Goal: Check status: Check status

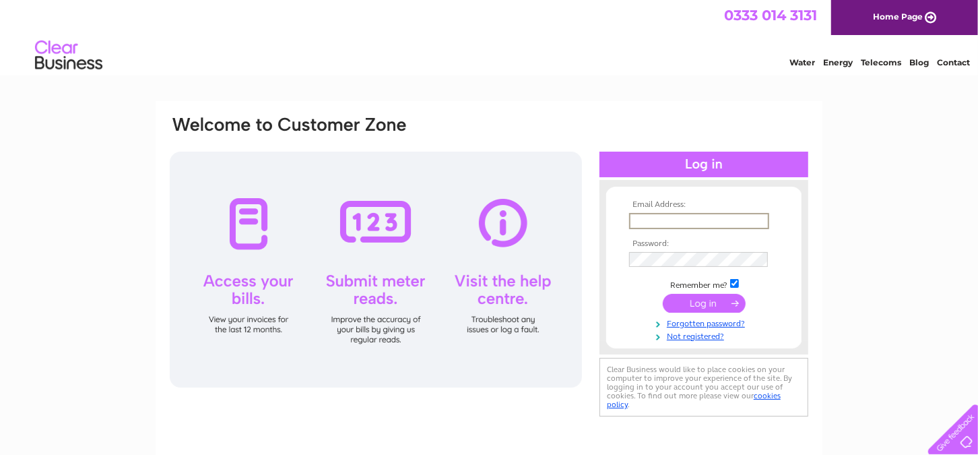
click at [649, 226] on input "text" at bounding box center [699, 221] width 140 height 16
type input "scott.barclay@lothian-vjb.gov.uk"
click at [697, 302] on input "submit" at bounding box center [704, 302] width 83 height 19
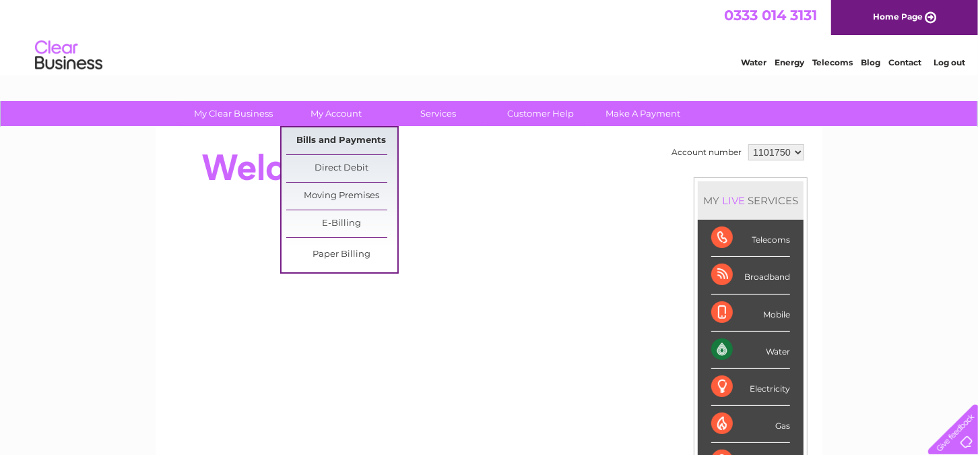
click at [347, 137] on link "Bills and Payments" at bounding box center [341, 140] width 111 height 27
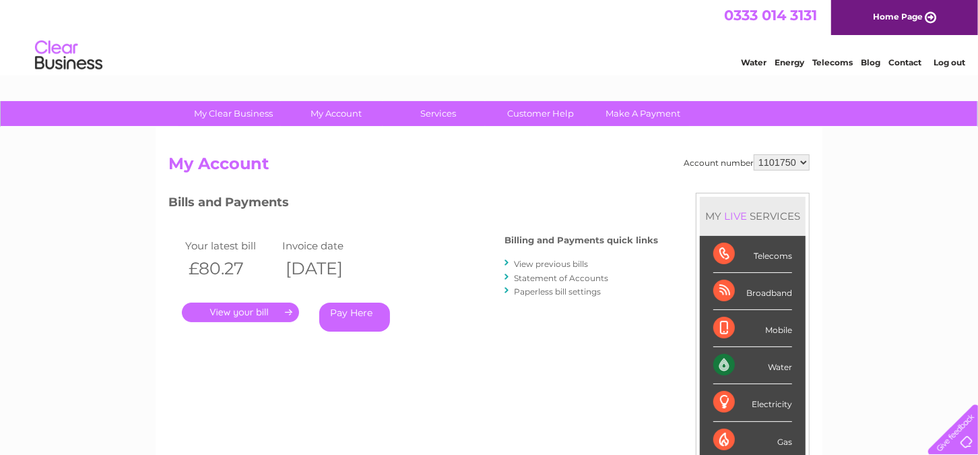
click at [542, 271] on li "Statement of Accounts" at bounding box center [582, 277] width 154 height 13
click at [540, 276] on link "Statement of Accounts" at bounding box center [561, 278] width 94 height 10
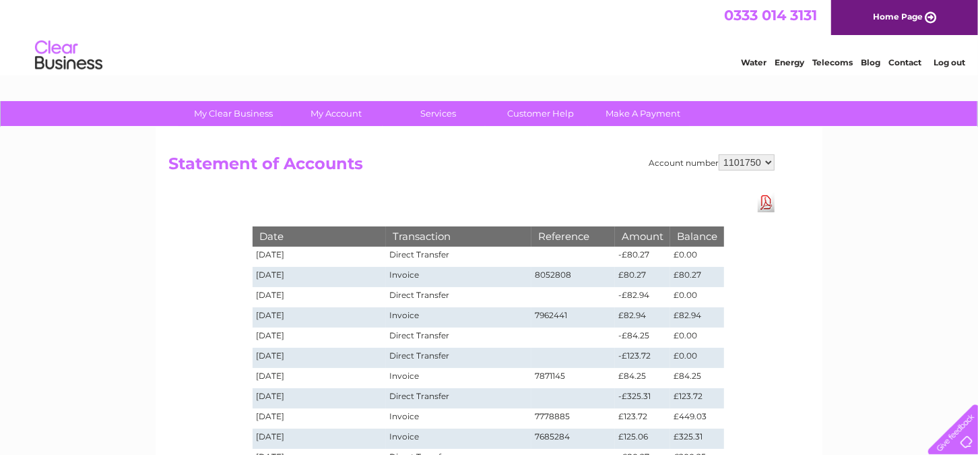
drag, startPoint x: 965, startPoint y: 1, endPoint x: 479, endPoint y: 43, distance: 487.6
click at [479, 43] on div "Water Energy Telecoms Blog Contact Log out" at bounding box center [489, 57] width 978 height 44
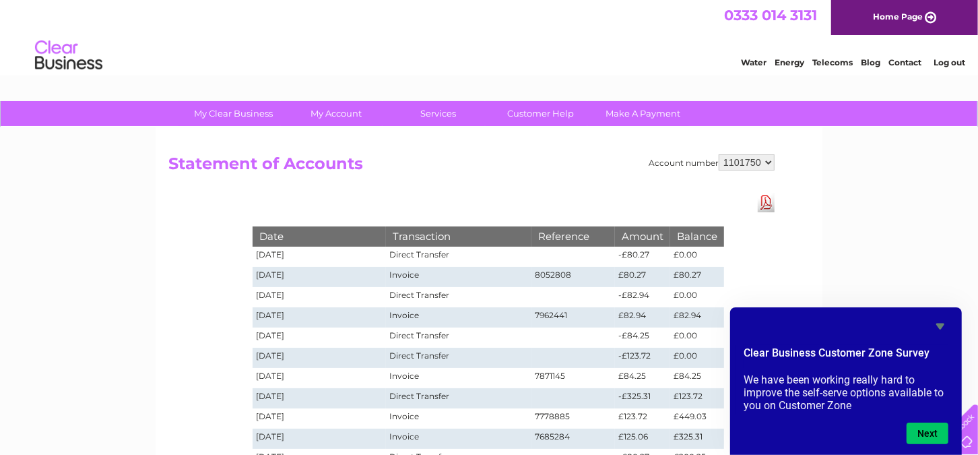
click at [950, 59] on link "Log out" at bounding box center [950, 62] width 32 height 10
